Goal: Task Accomplishment & Management: Use online tool/utility

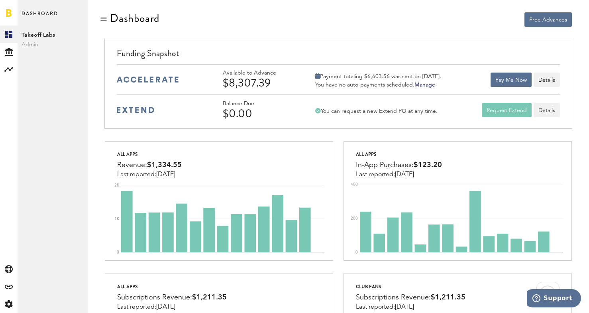
click at [483, 65] on div "Available to Advance $8,307.39 Payment totaling $6,603.56 was sent on September…" at bounding box center [338, 79] width 443 height 30
click at [505, 83] on button "Pay Me Now" at bounding box center [510, 79] width 41 height 14
